Goal: Task Accomplishment & Management: Manage account settings

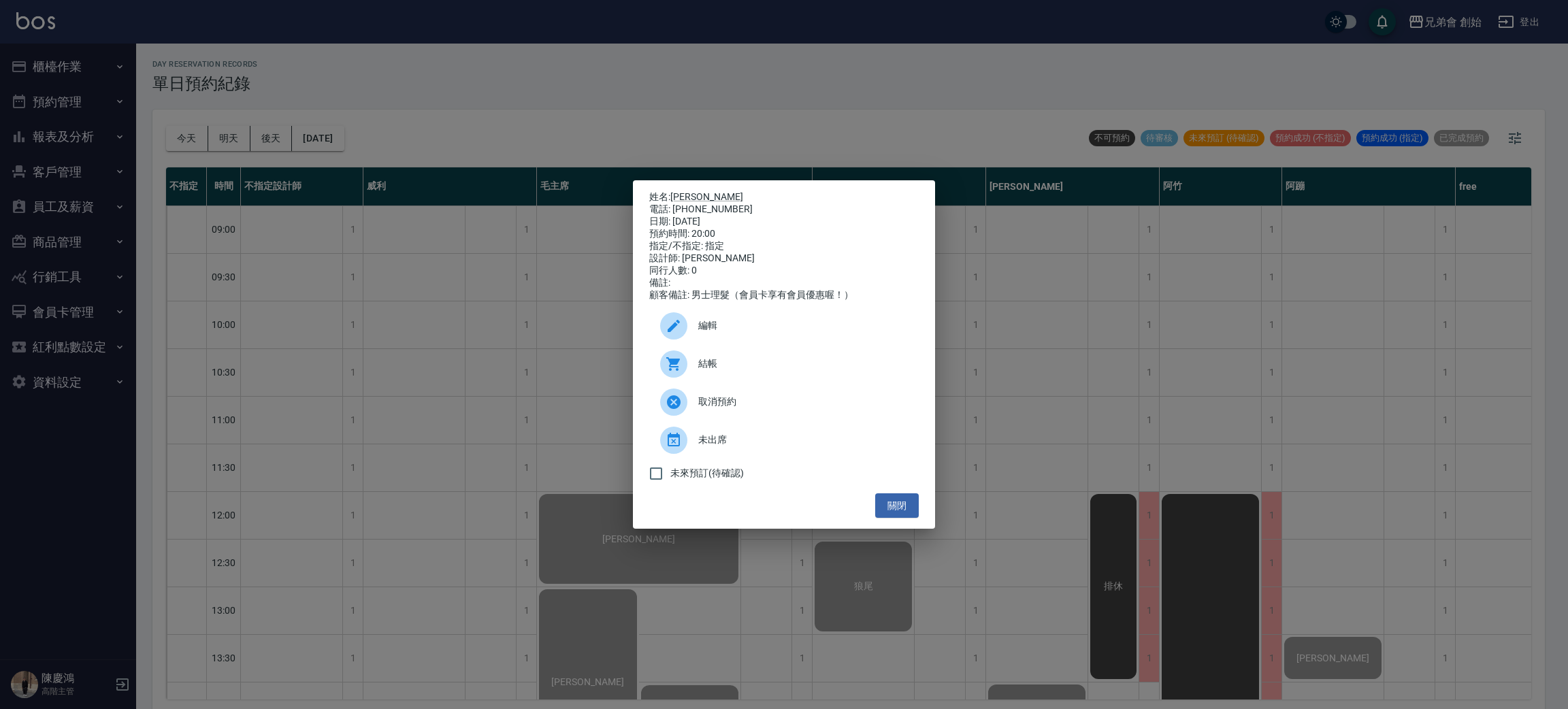
click at [629, 27] on div "姓名: [PERSON_NAME] 電話: [PHONE_NUMBER] 日期: [DATE] 預約時間: 20:00 指定/不指定: 指定 設計師: [PE…" at bounding box center [784, 354] width 1568 height 709
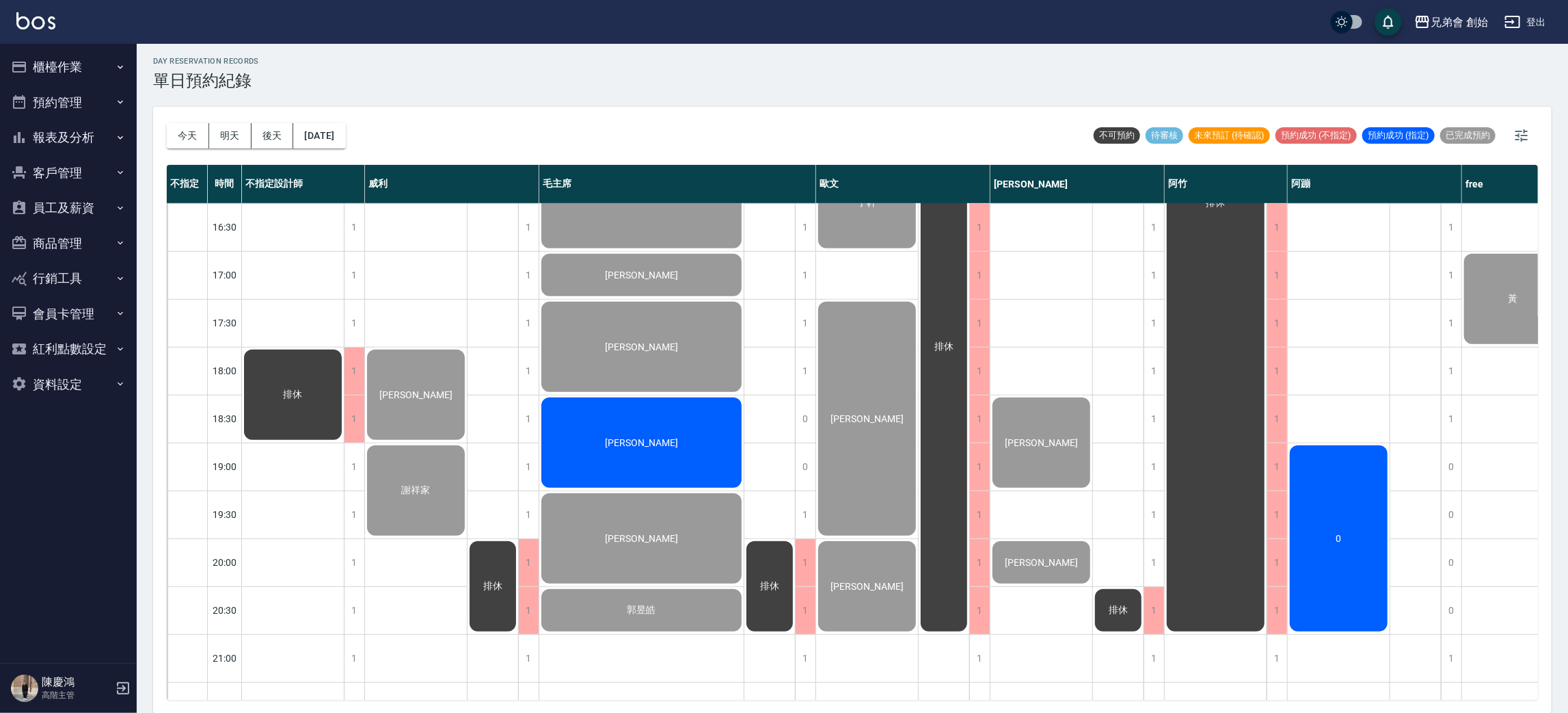
scroll to position [205, 0]
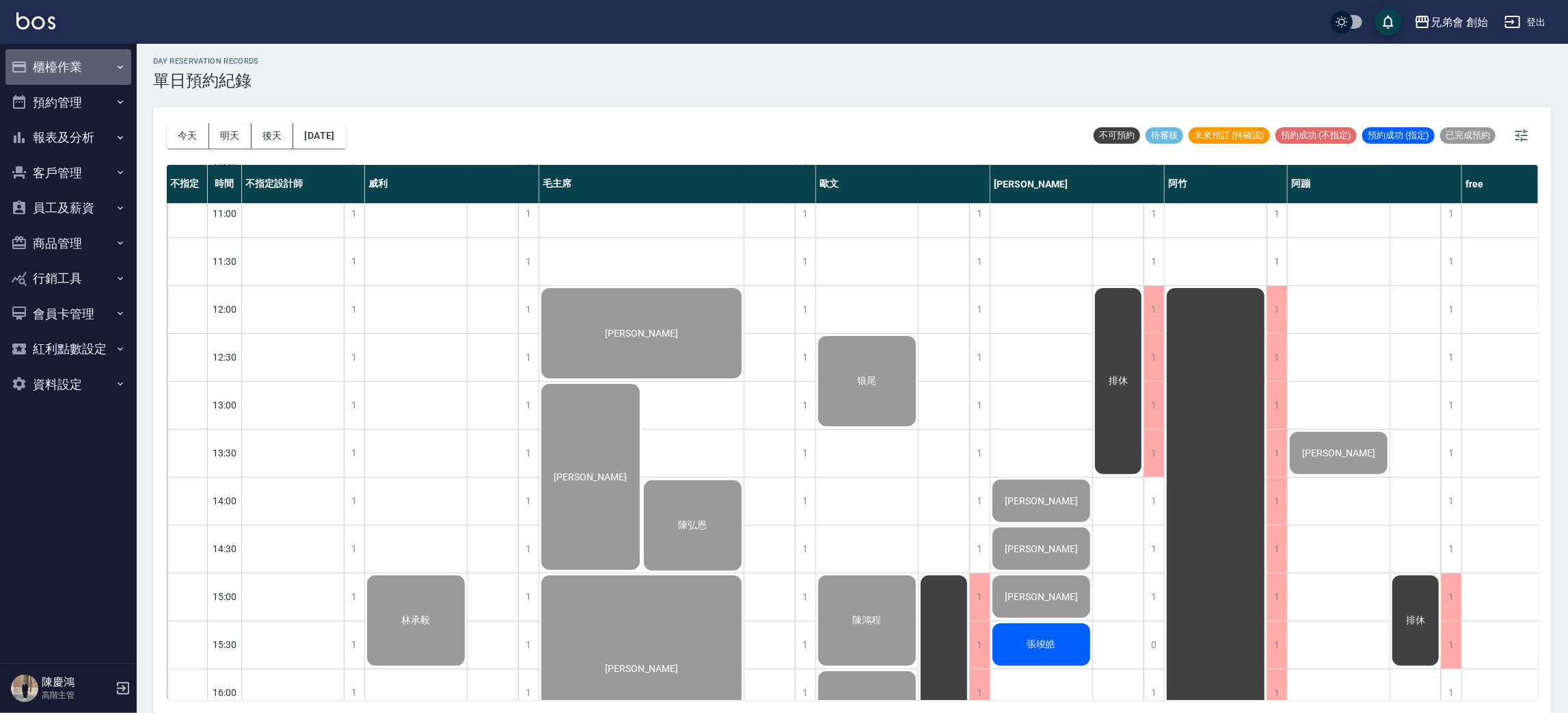
click at [76, 64] on button "櫃檯作業" at bounding box center [68, 66] width 125 height 36
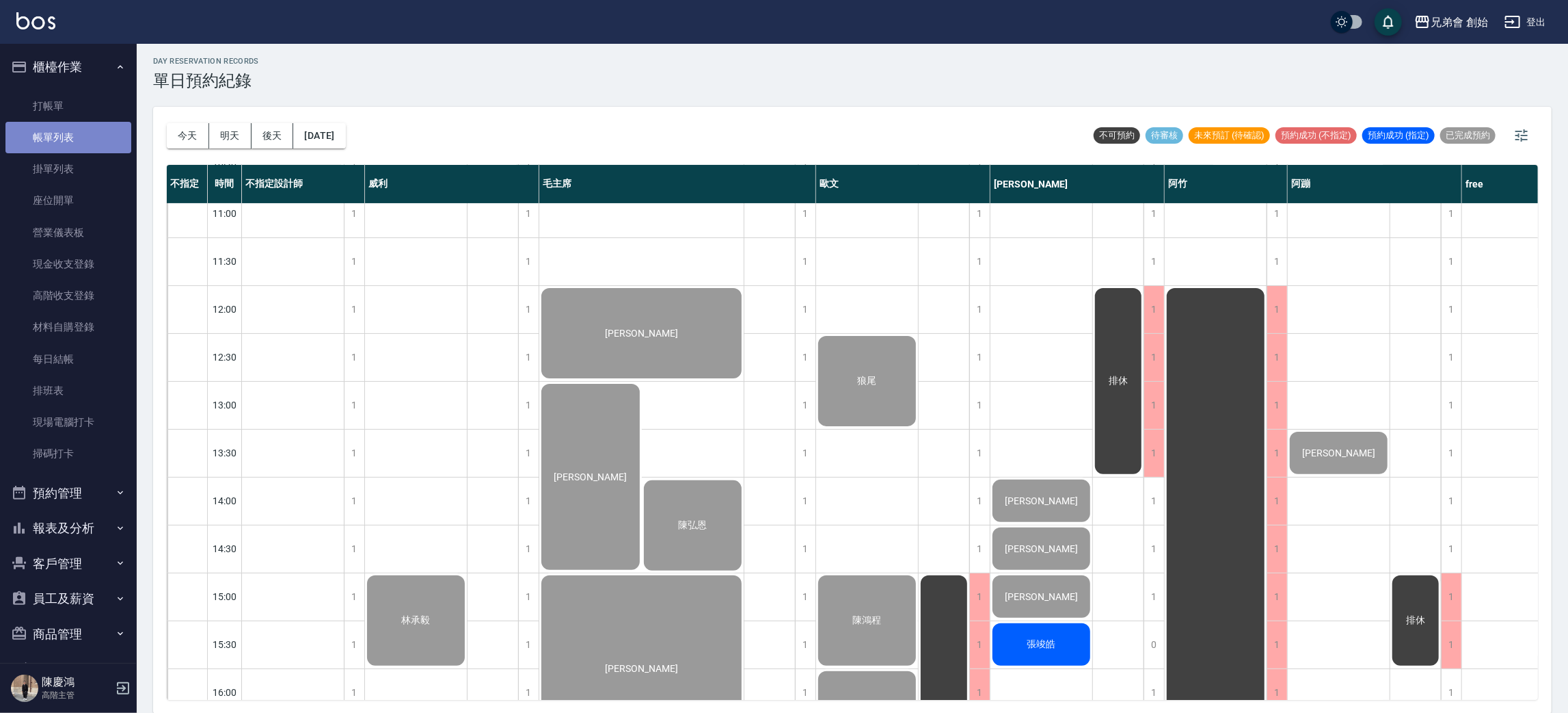
click at [77, 123] on link "帳單列表" at bounding box center [68, 137] width 125 height 32
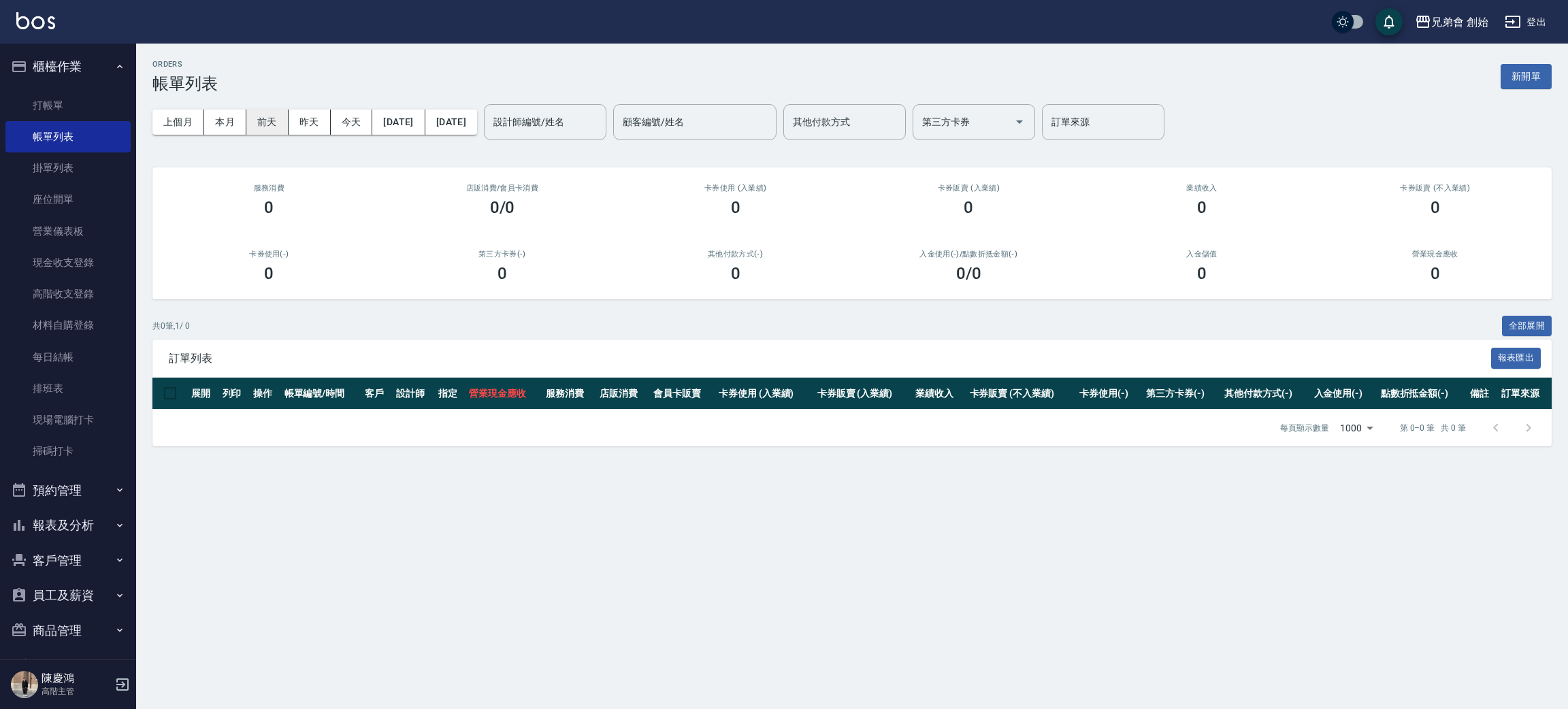
click at [280, 114] on button "前天" at bounding box center [268, 122] width 42 height 25
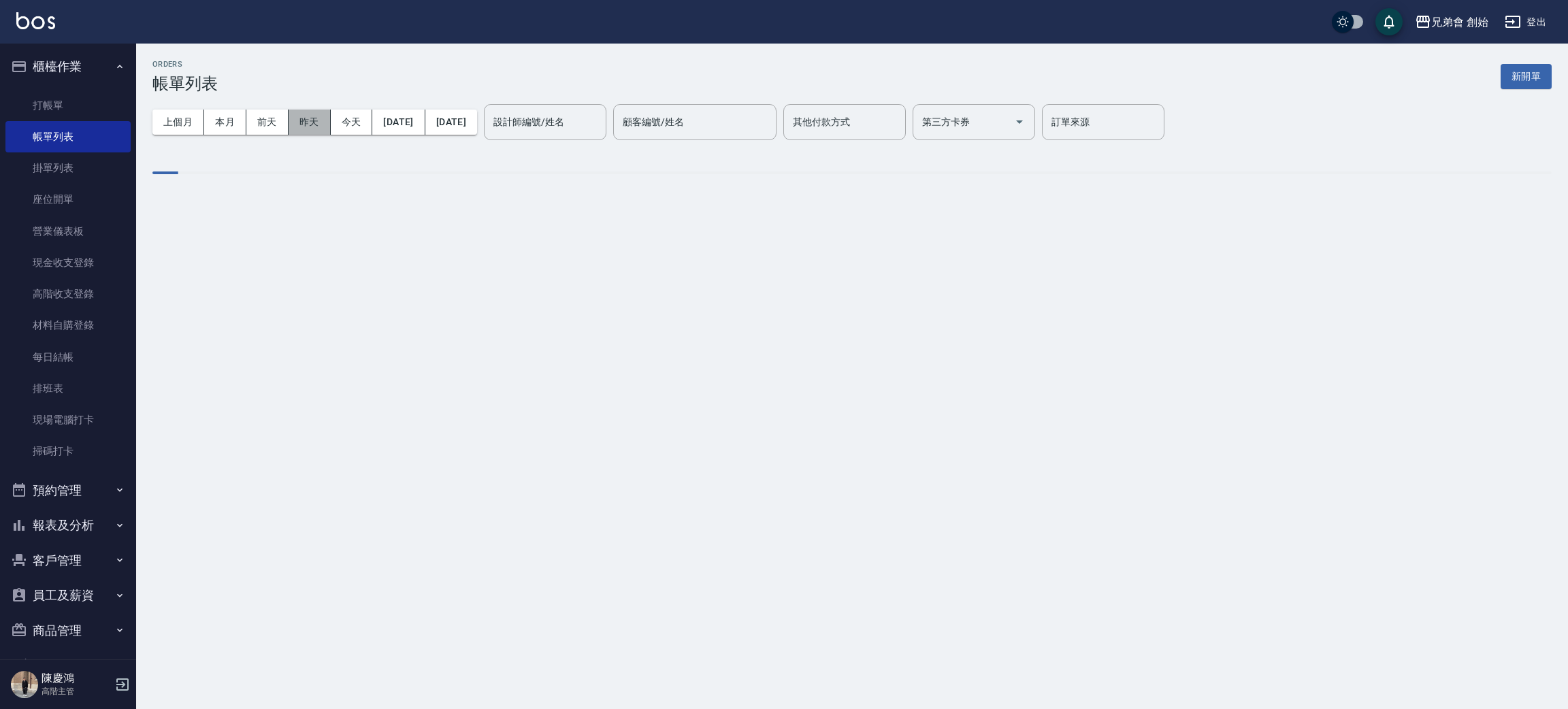
click at [301, 118] on button "昨天" at bounding box center [310, 122] width 42 height 25
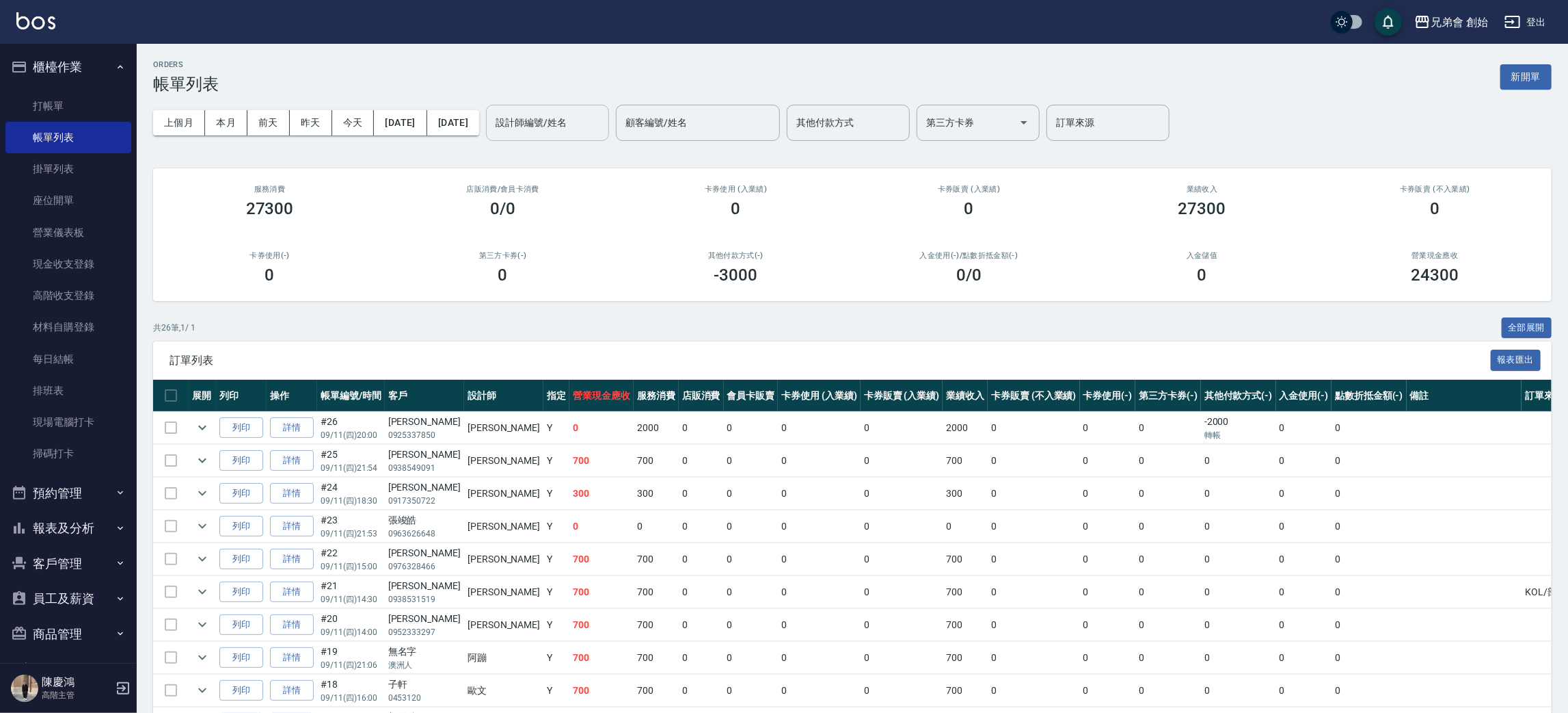
click at [609, 134] on div "設計師編號/姓名" at bounding box center [548, 123] width 123 height 36
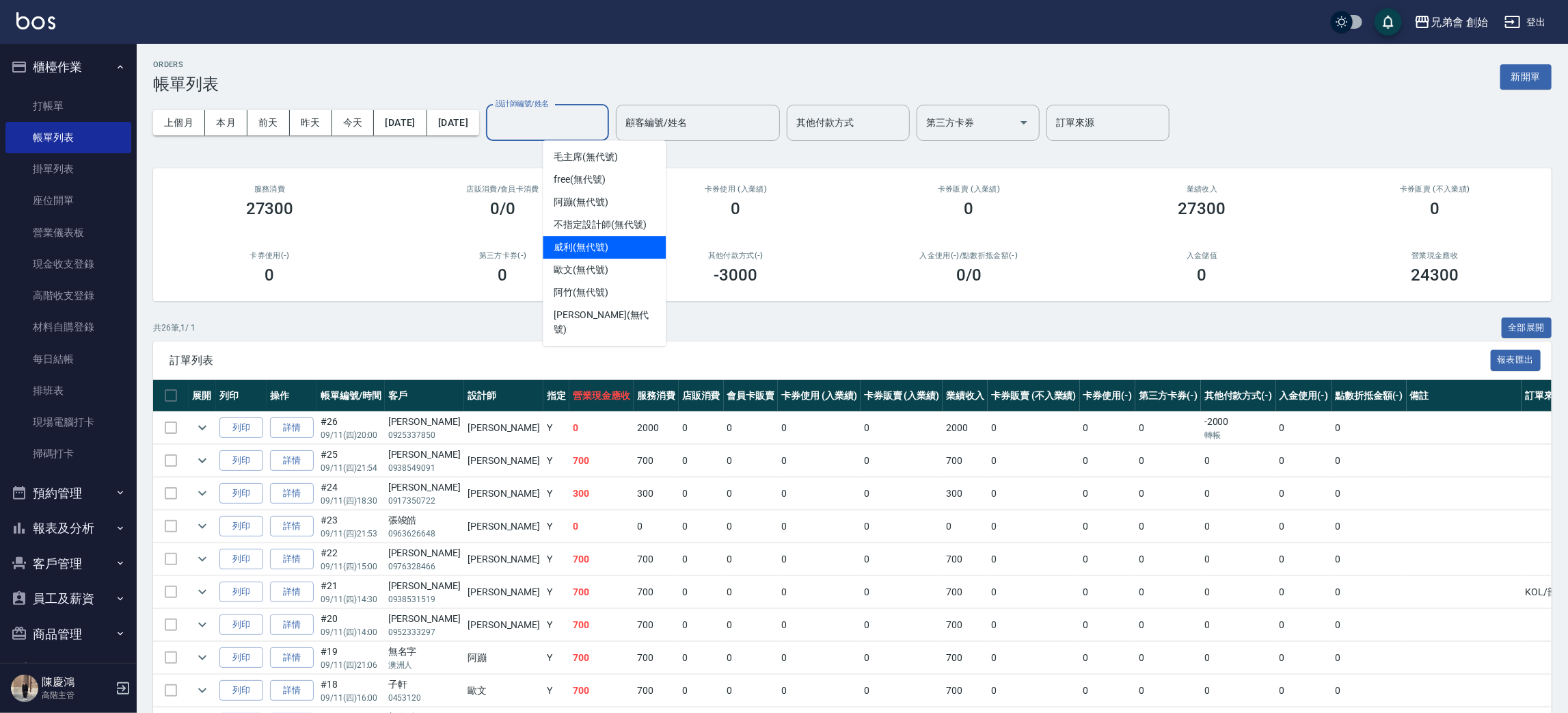
click at [631, 248] on div "[PERSON_NAME] (無代號)" at bounding box center [604, 247] width 123 height 23
type input "[PERSON_NAME](無代號)"
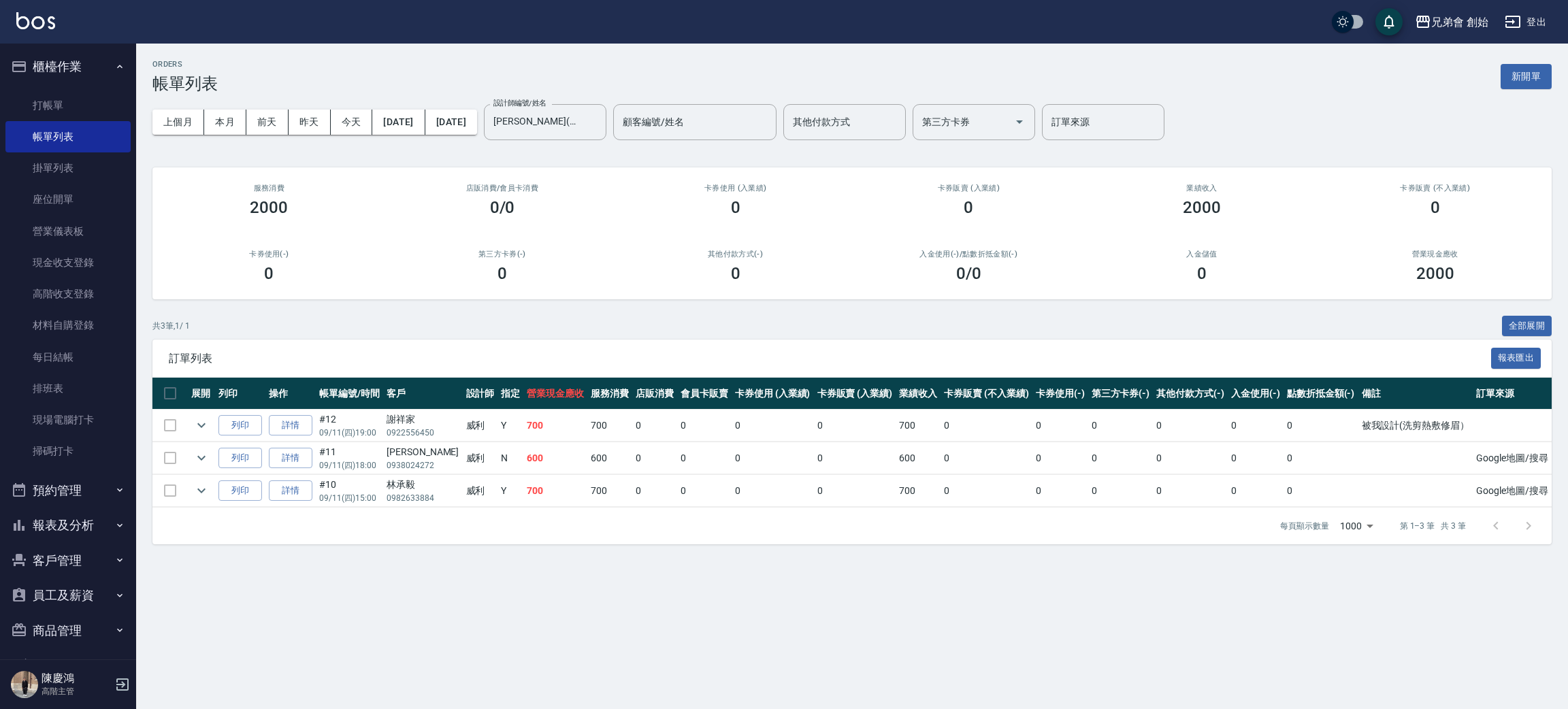
drag, startPoint x: 174, startPoint y: 122, endPoint x: 269, endPoint y: 87, distance: 101.2
click at [269, 87] on div "ORDERS 帳單列表 新開單 上個月 本月 [DATE] [DATE] [DATE] [DATE] [DATE] 設計師編號/姓名 [PERSON_NAME…" at bounding box center [852, 302] width 1431 height 517
click at [234, 122] on button "本月" at bounding box center [225, 122] width 42 height 25
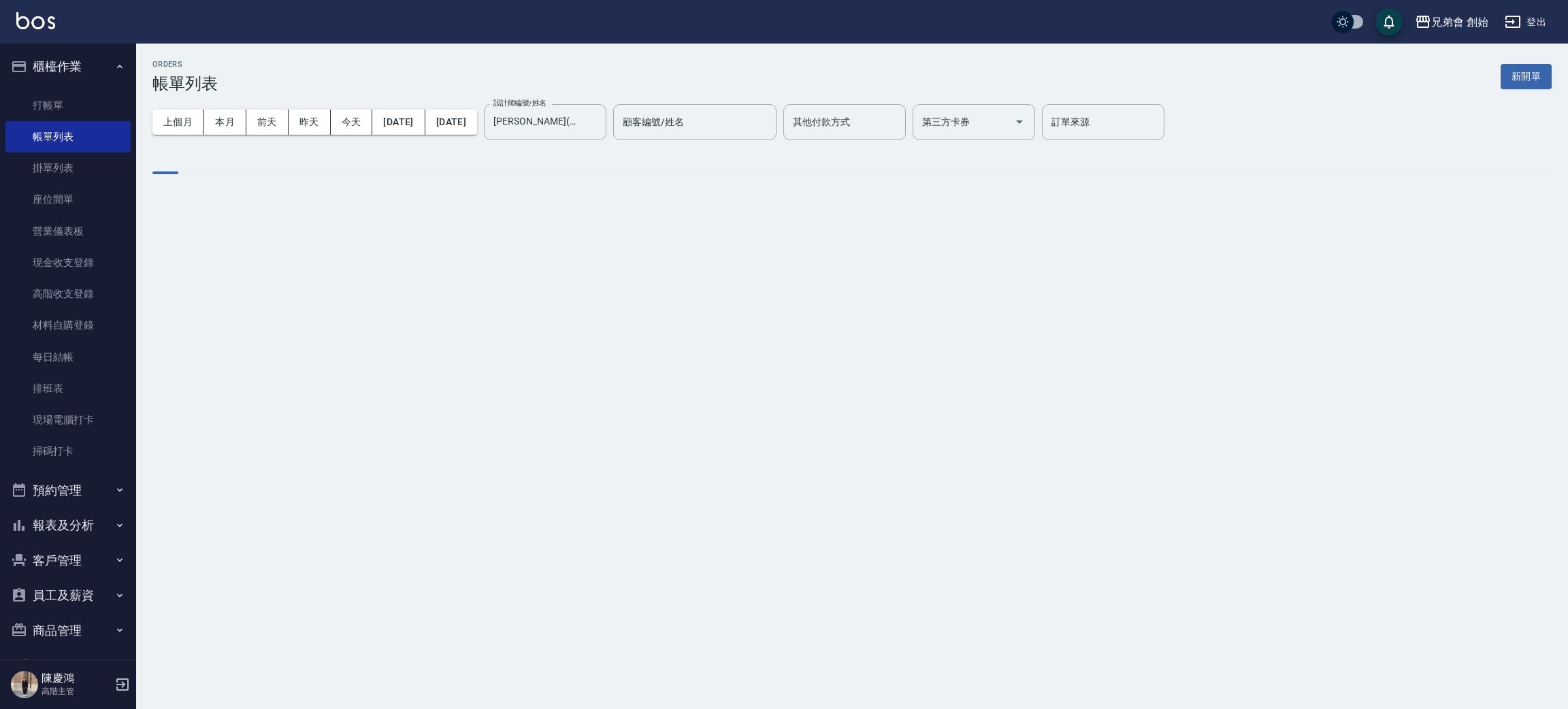
click at [317, 51] on div "ORDERS 帳單列表 新開單 上個月 本月 [DATE] [DATE] [DATE] [DATE] [DATE] 設計師編號/姓名 [PERSON_NAME…" at bounding box center [852, 126] width 1431 height 167
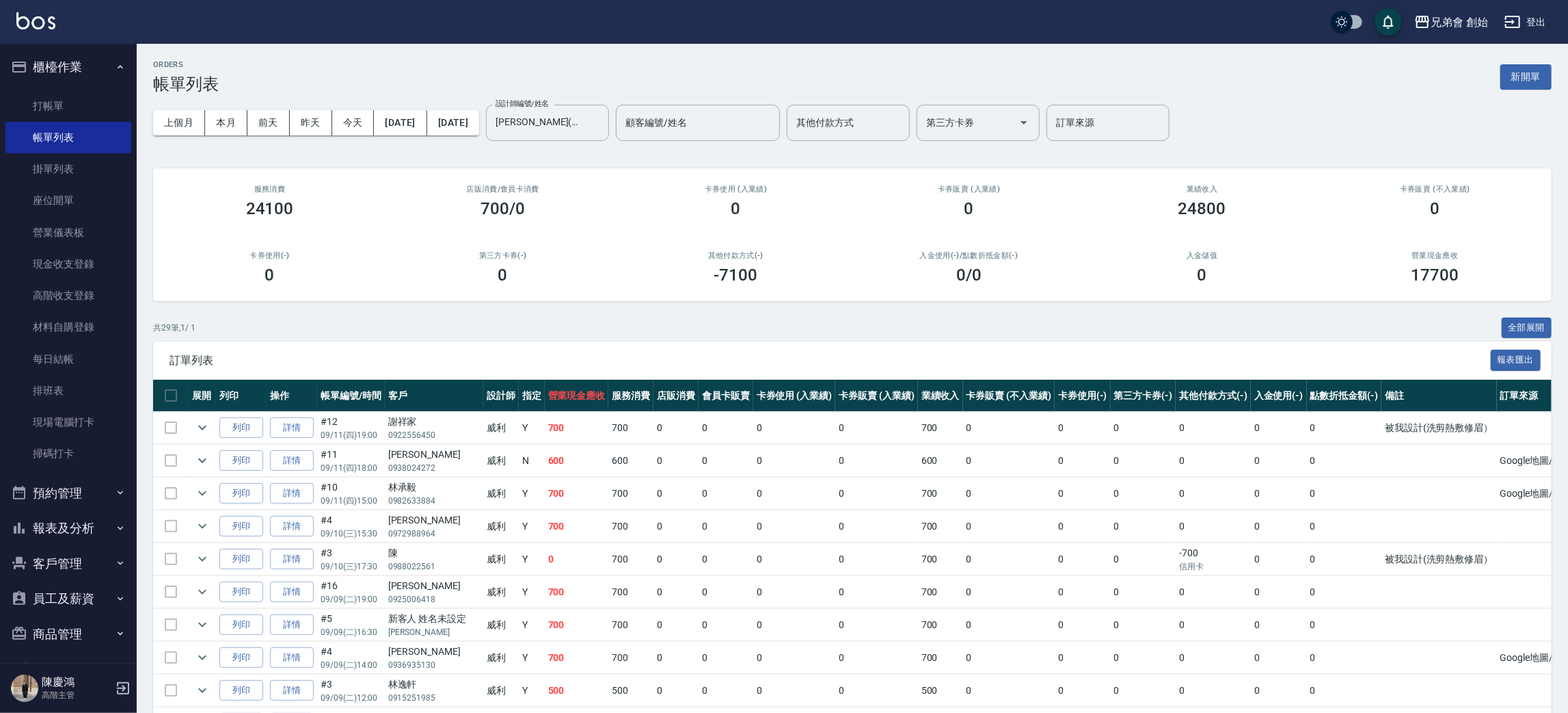
click at [350, 130] on button "今天" at bounding box center [354, 122] width 43 height 25
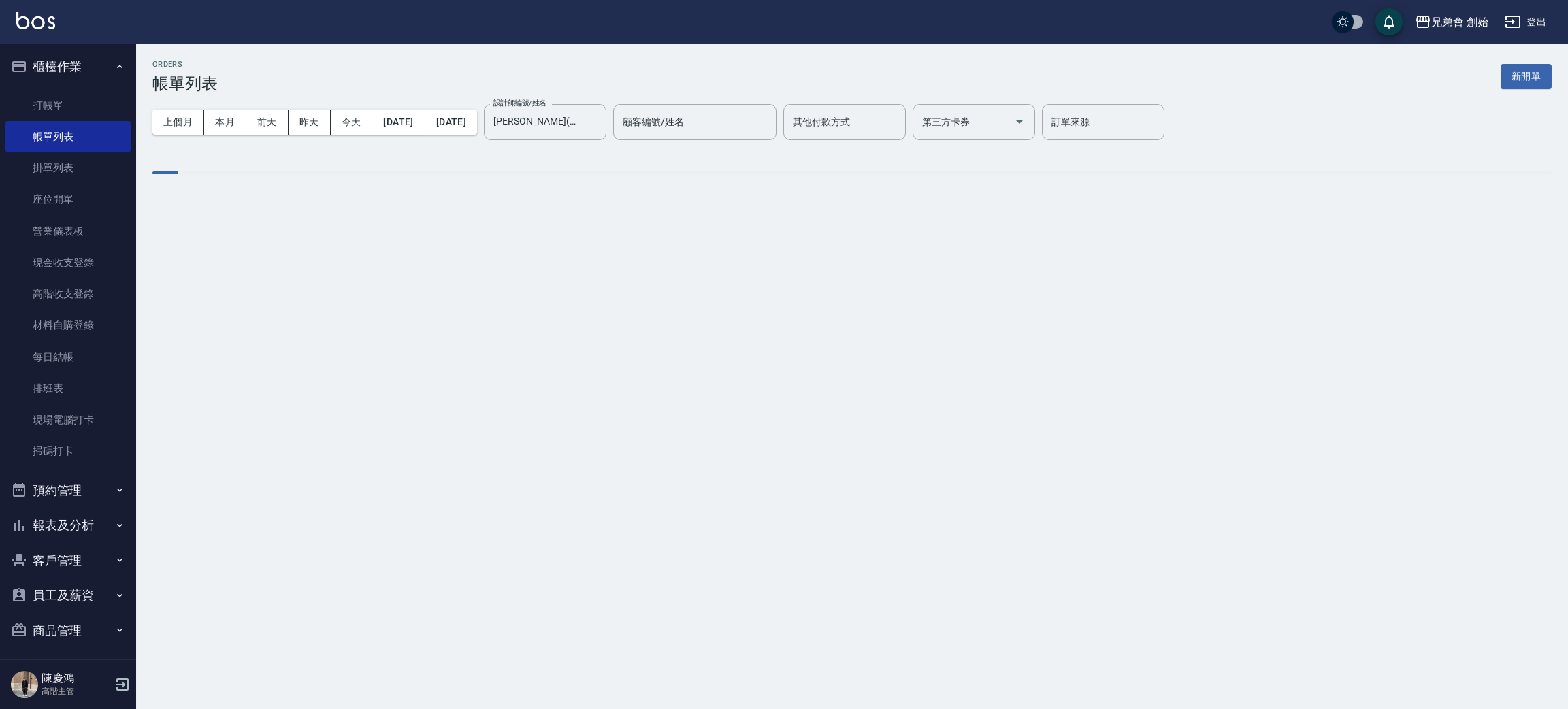
click at [376, 64] on div "ORDERS 帳單列表 新開單" at bounding box center [852, 76] width 1399 height 33
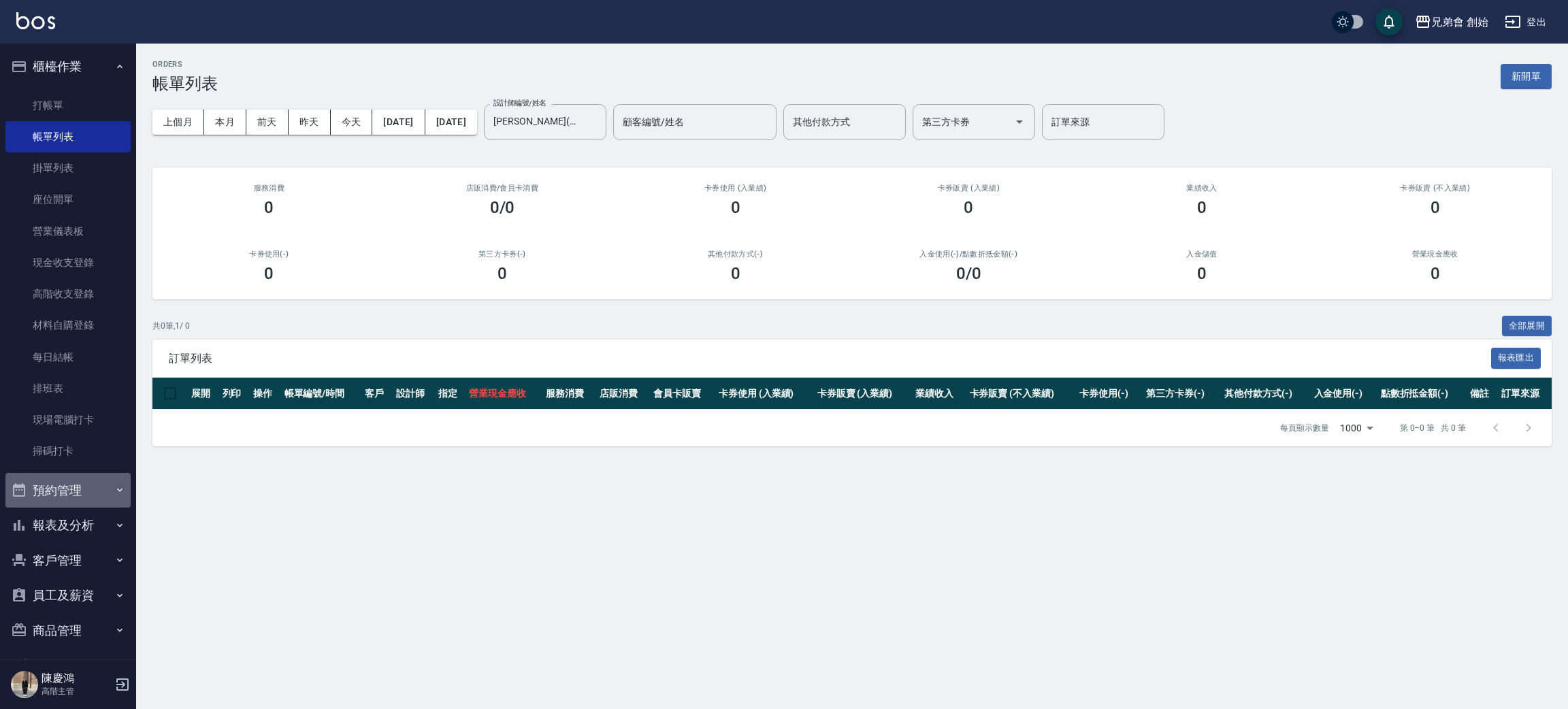
click at [73, 485] on button "預約管理" at bounding box center [68, 490] width 125 height 35
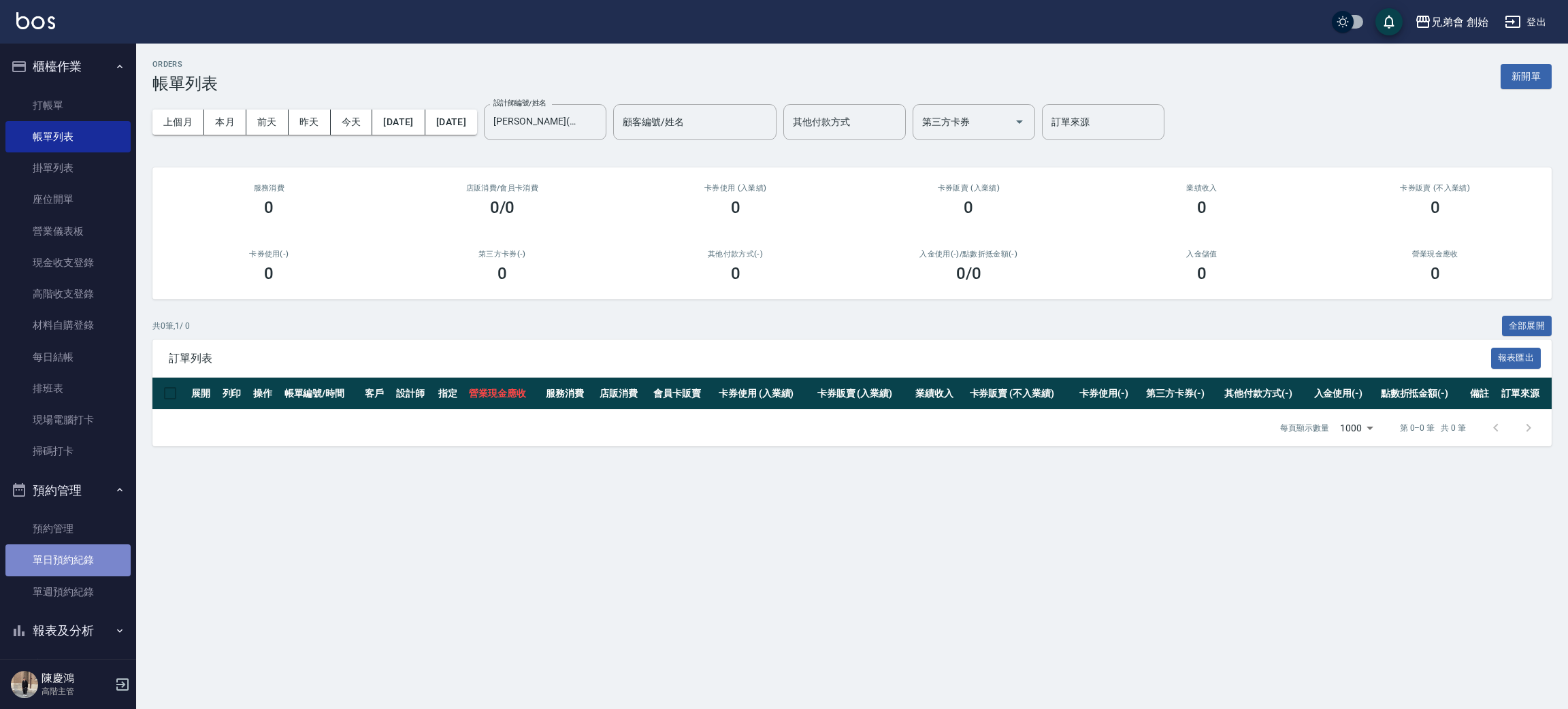
click at [84, 558] on link "單日預約紀錄" at bounding box center [68, 560] width 125 height 31
click at [557, 318] on div "共 0 筆, 1 / 0 全部展開" at bounding box center [852, 326] width 1399 height 21
